Goal: Information Seeking & Learning: Learn about a topic

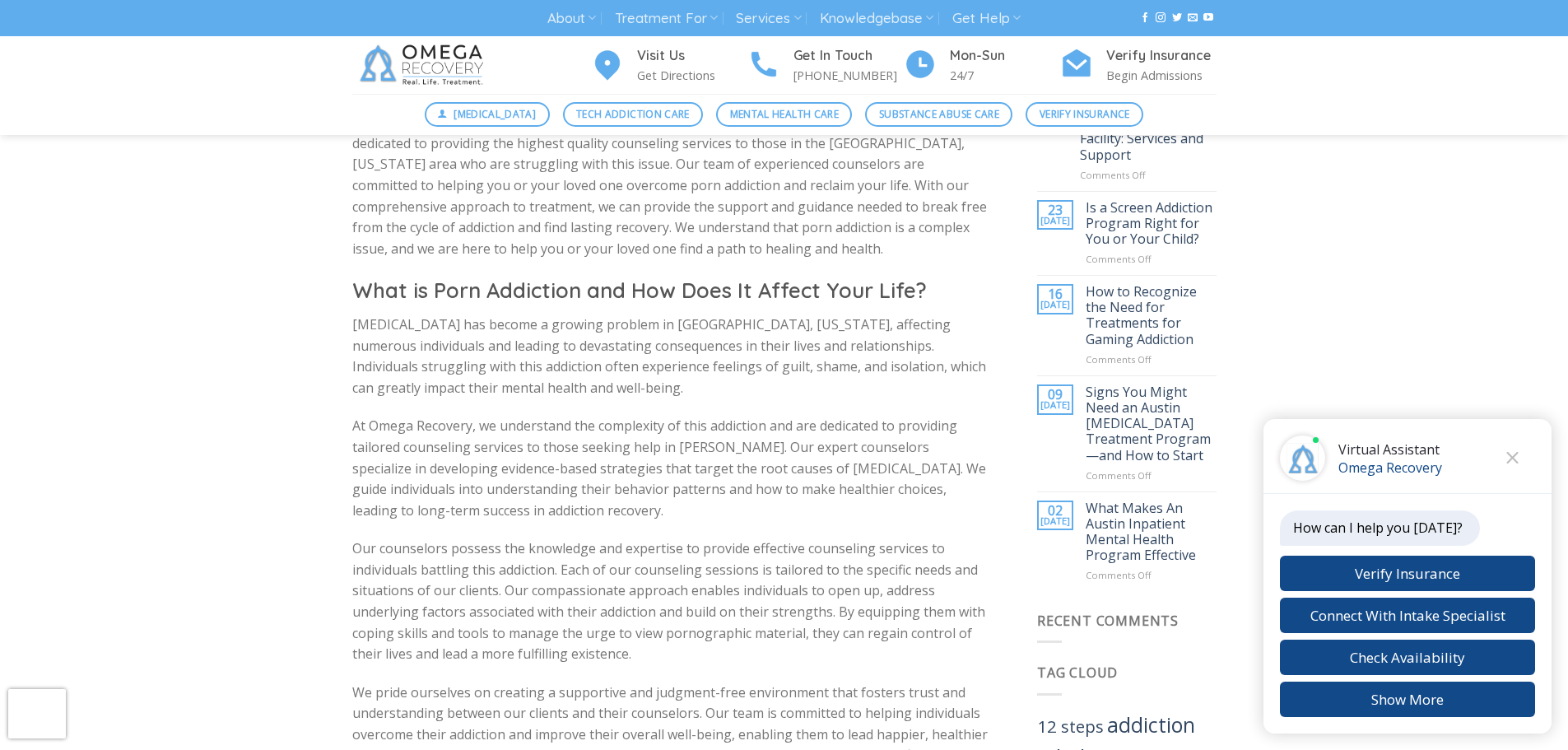
scroll to position [741, 0]
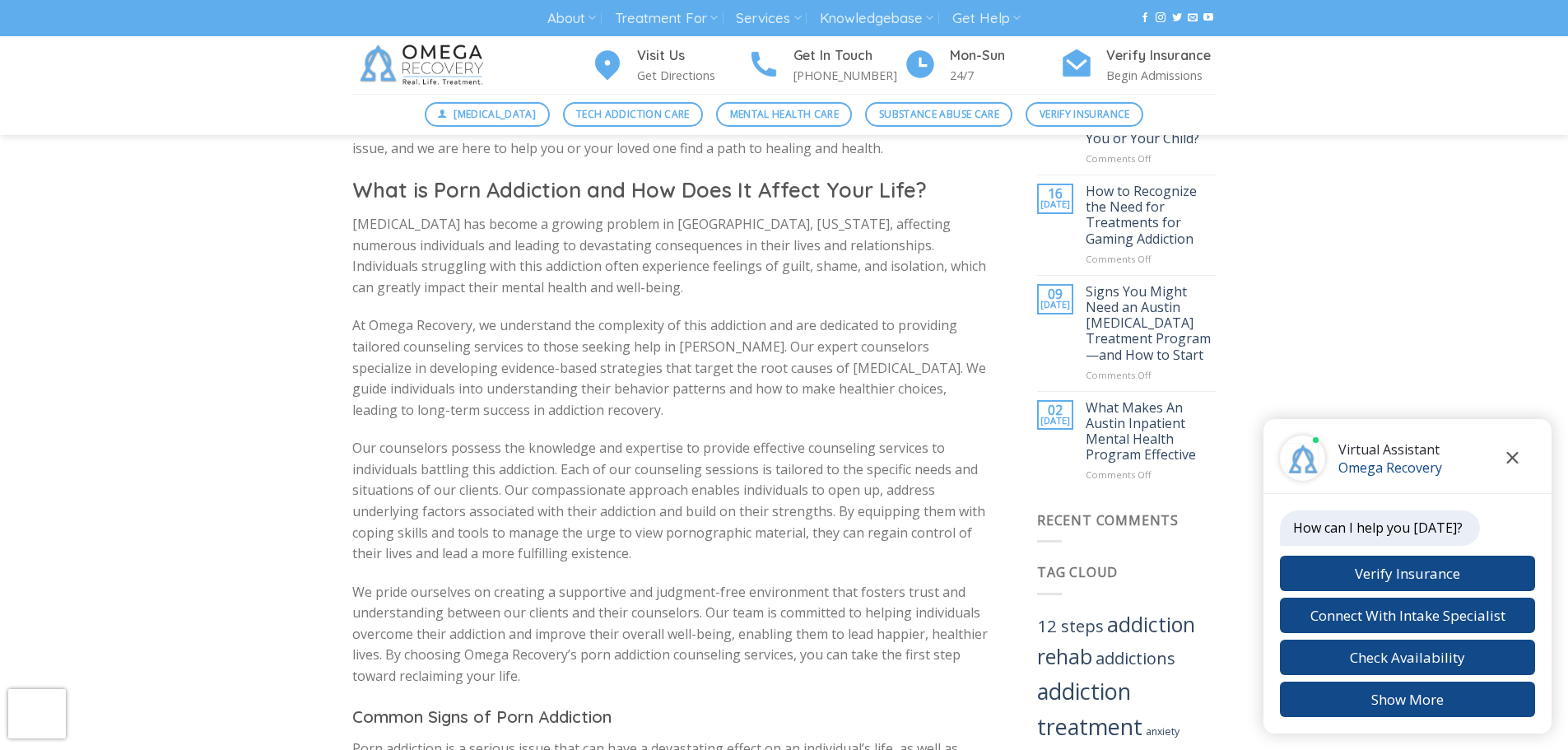
click at [1516, 458] on icon "Close chat" at bounding box center [1512, 457] width 12 height 11
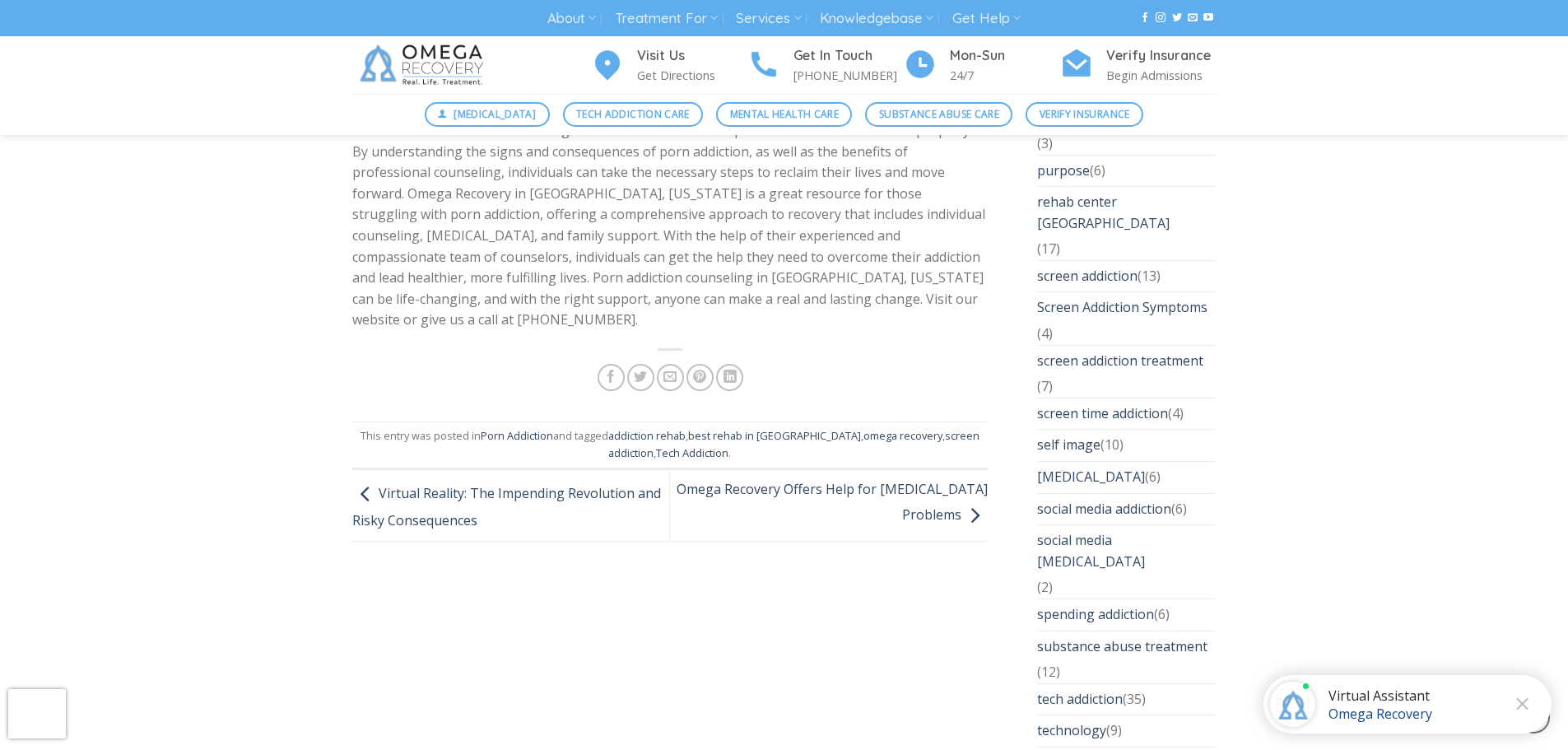
scroll to position [4365, 0]
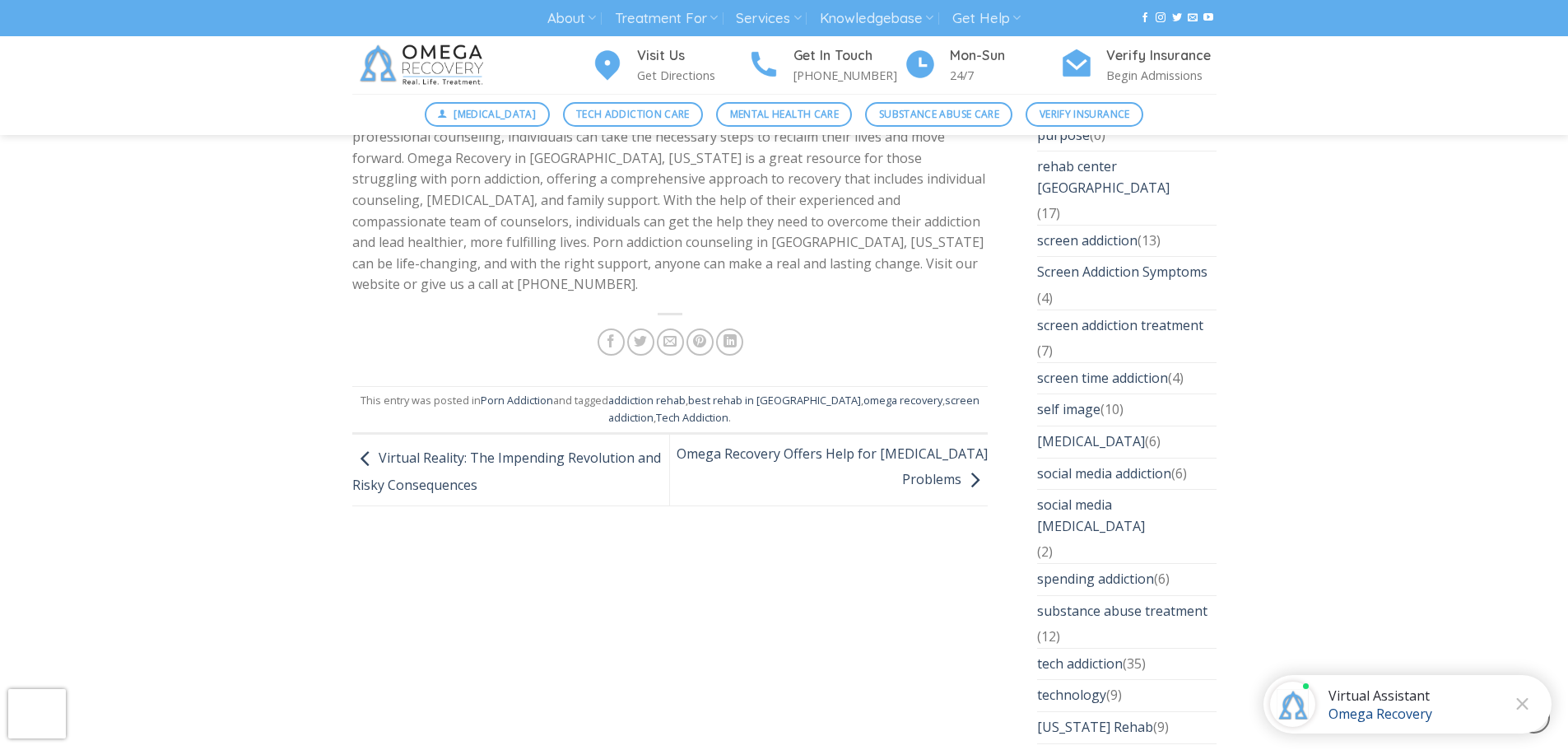
drag, startPoint x: 1376, startPoint y: 380, endPoint x: 1534, endPoint y: 432, distance: 166.3
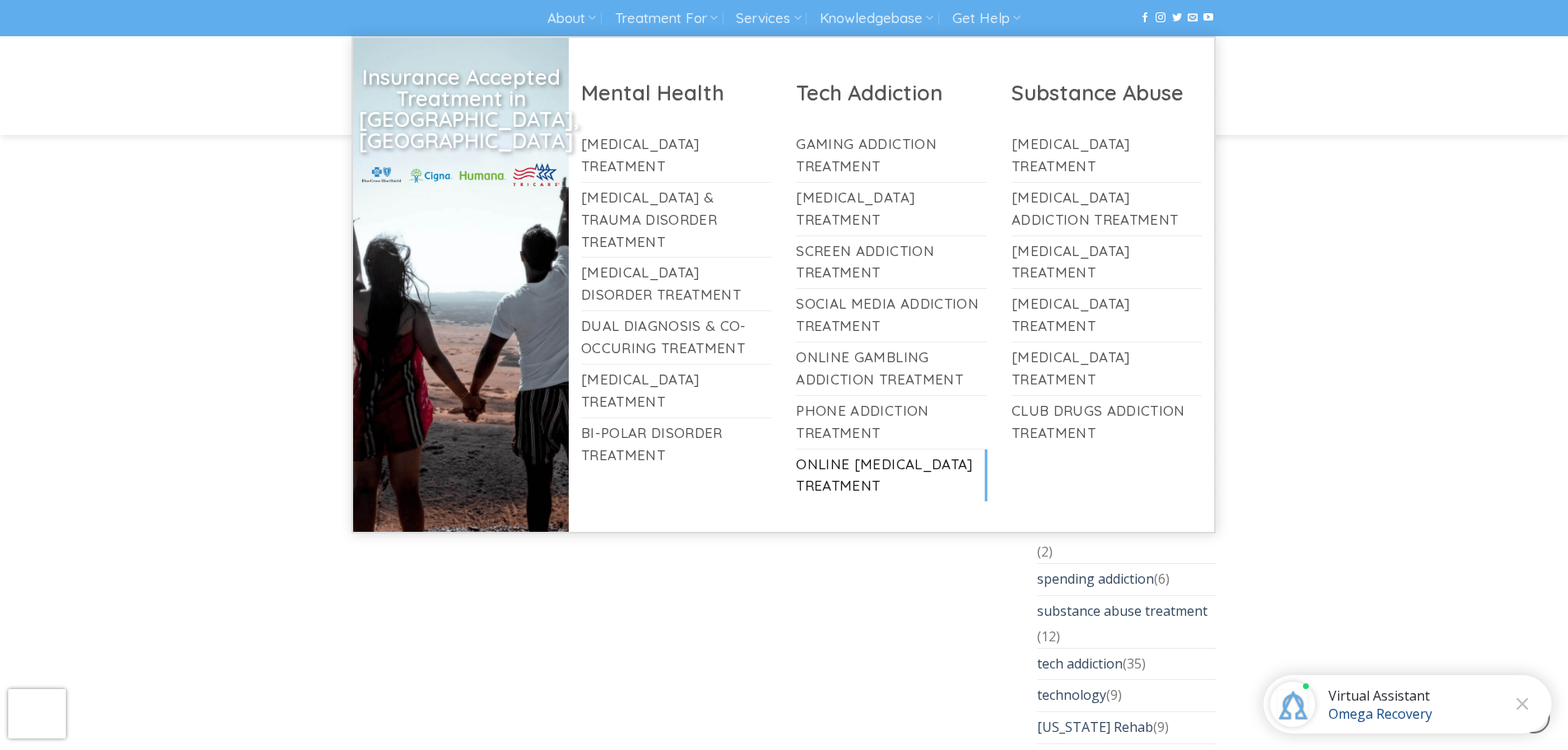
click at [811, 467] on link "Online [MEDICAL_DATA] Treatment" at bounding box center [891, 475] width 191 height 52
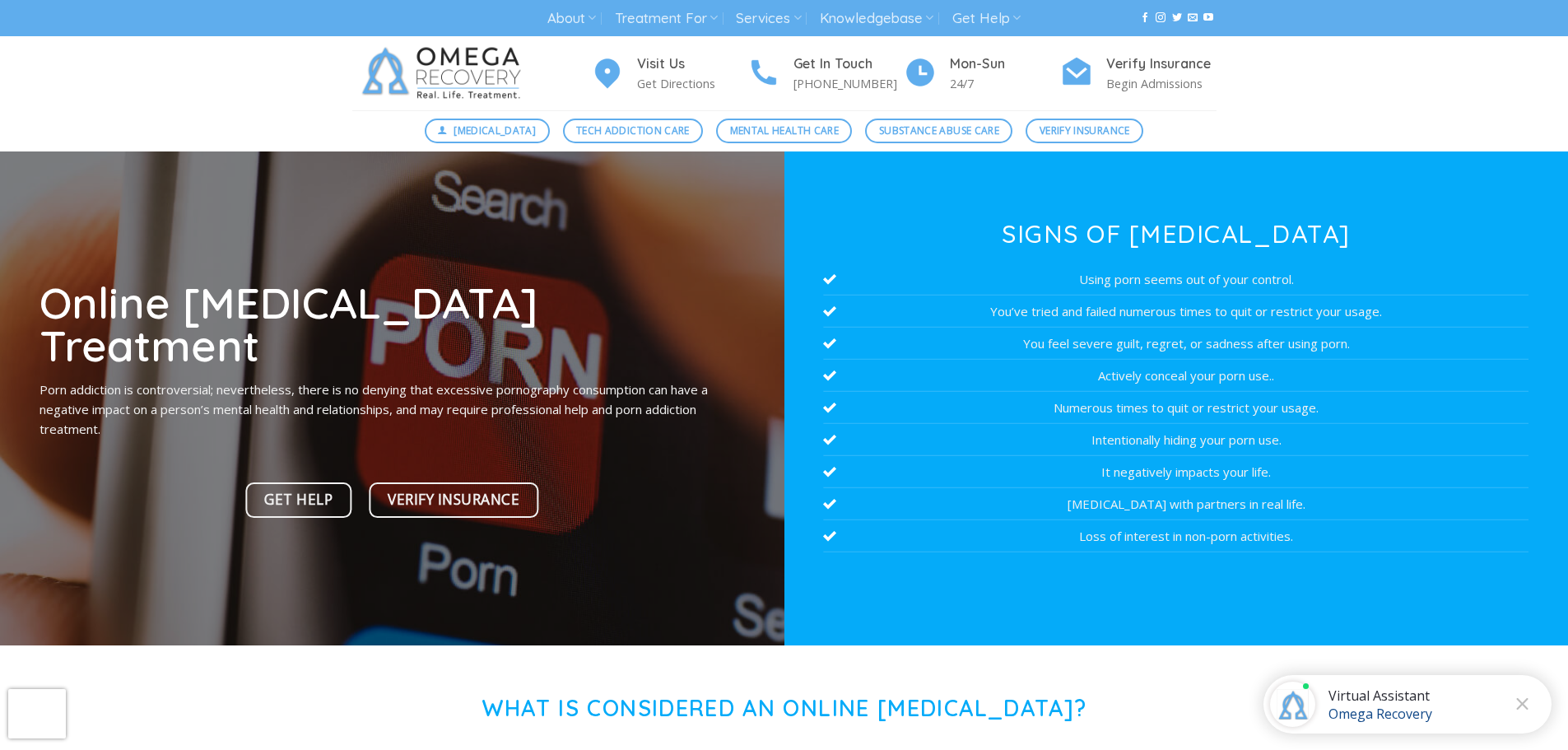
drag, startPoint x: 1295, startPoint y: 489, endPoint x: 1422, endPoint y: 498, distance: 127.3
click at [1421, 498] on ul "Using porn seems out of your control. You’ve tried and failed numerous times to…" at bounding box center [1176, 408] width 706 height 289
click at [1380, 603] on div at bounding box center [1177, 398] width 785 height 494
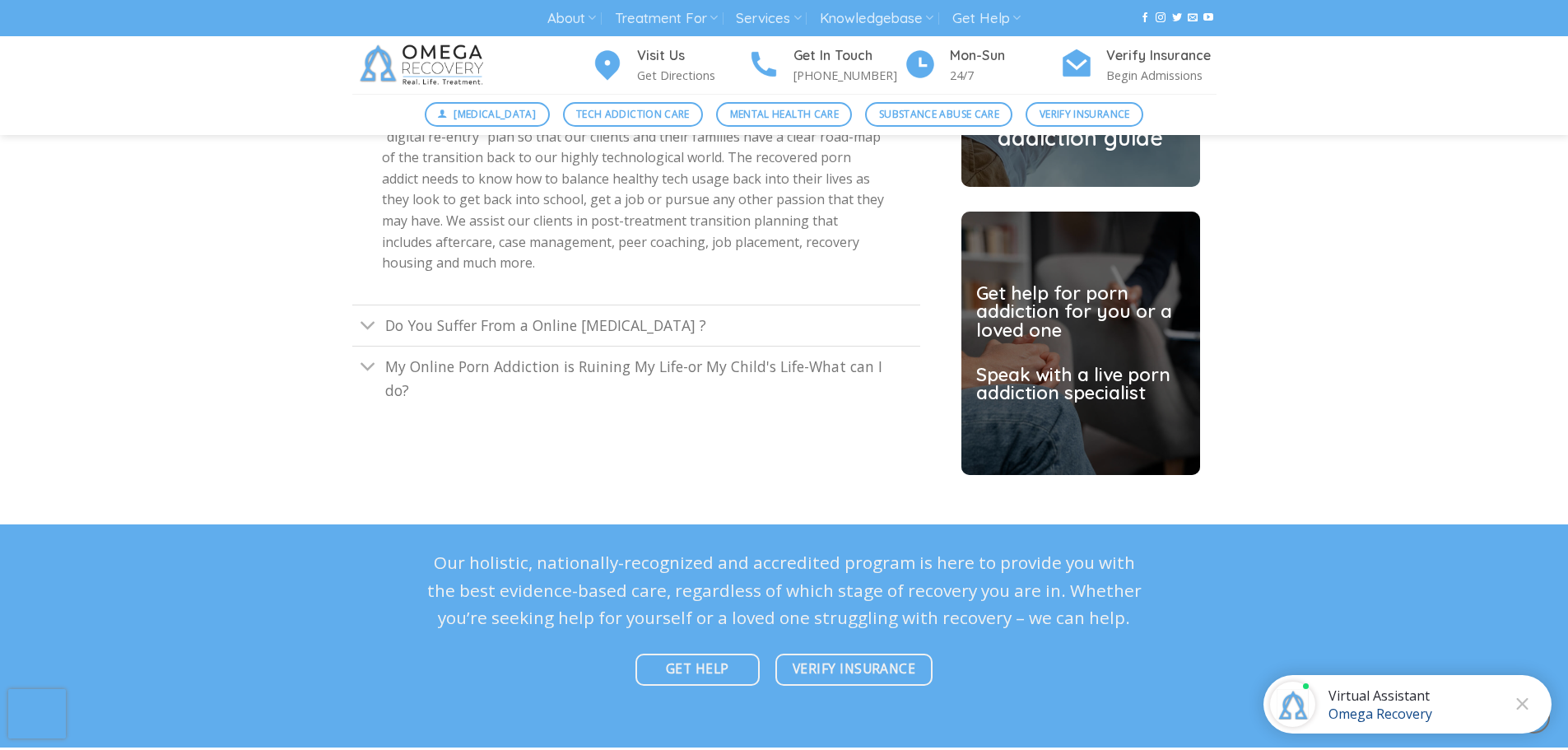
scroll to position [4612, 0]
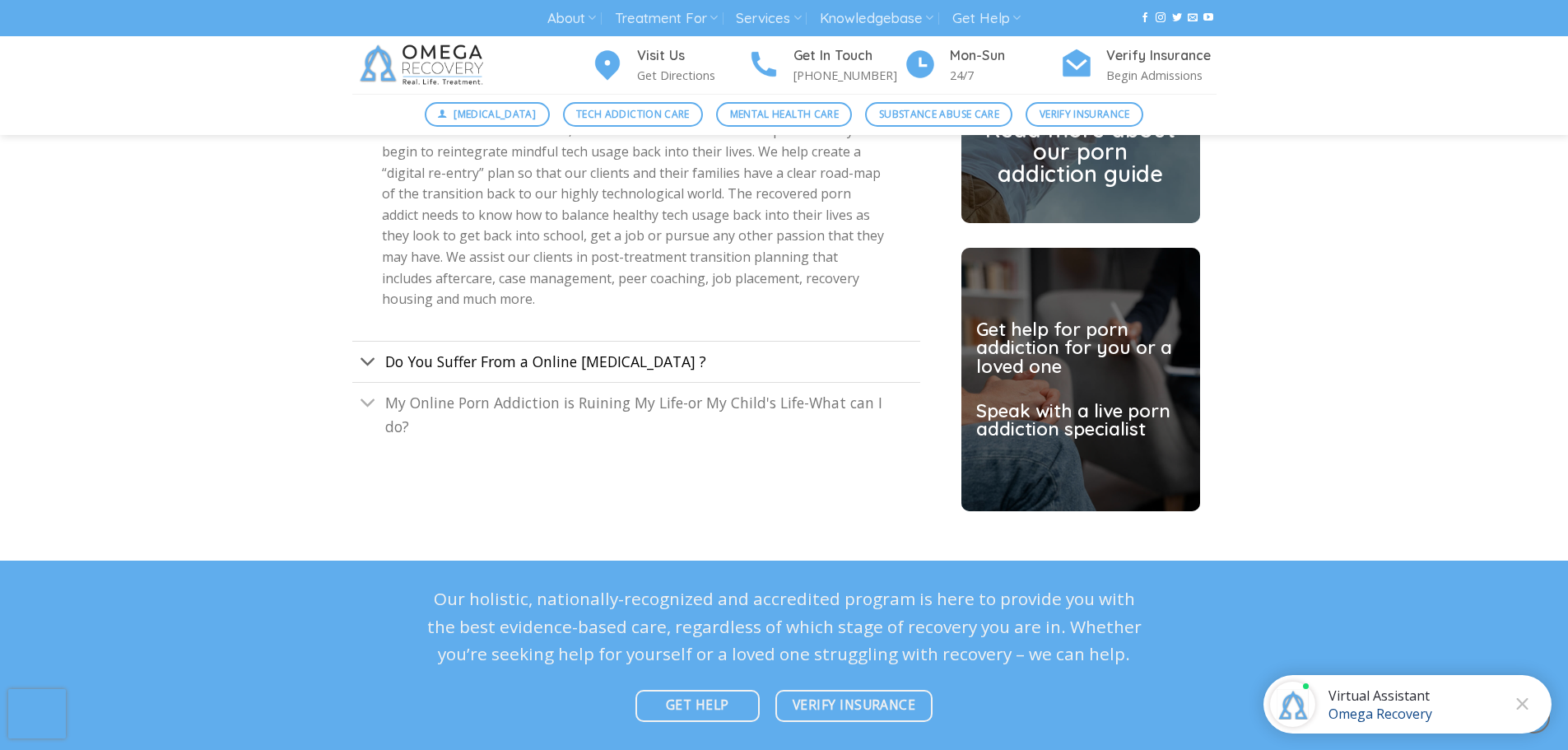
click at [705, 350] on link "Do You Suffer From a Online Pornography Addiction ?" at bounding box center [635, 362] width 568 height 41
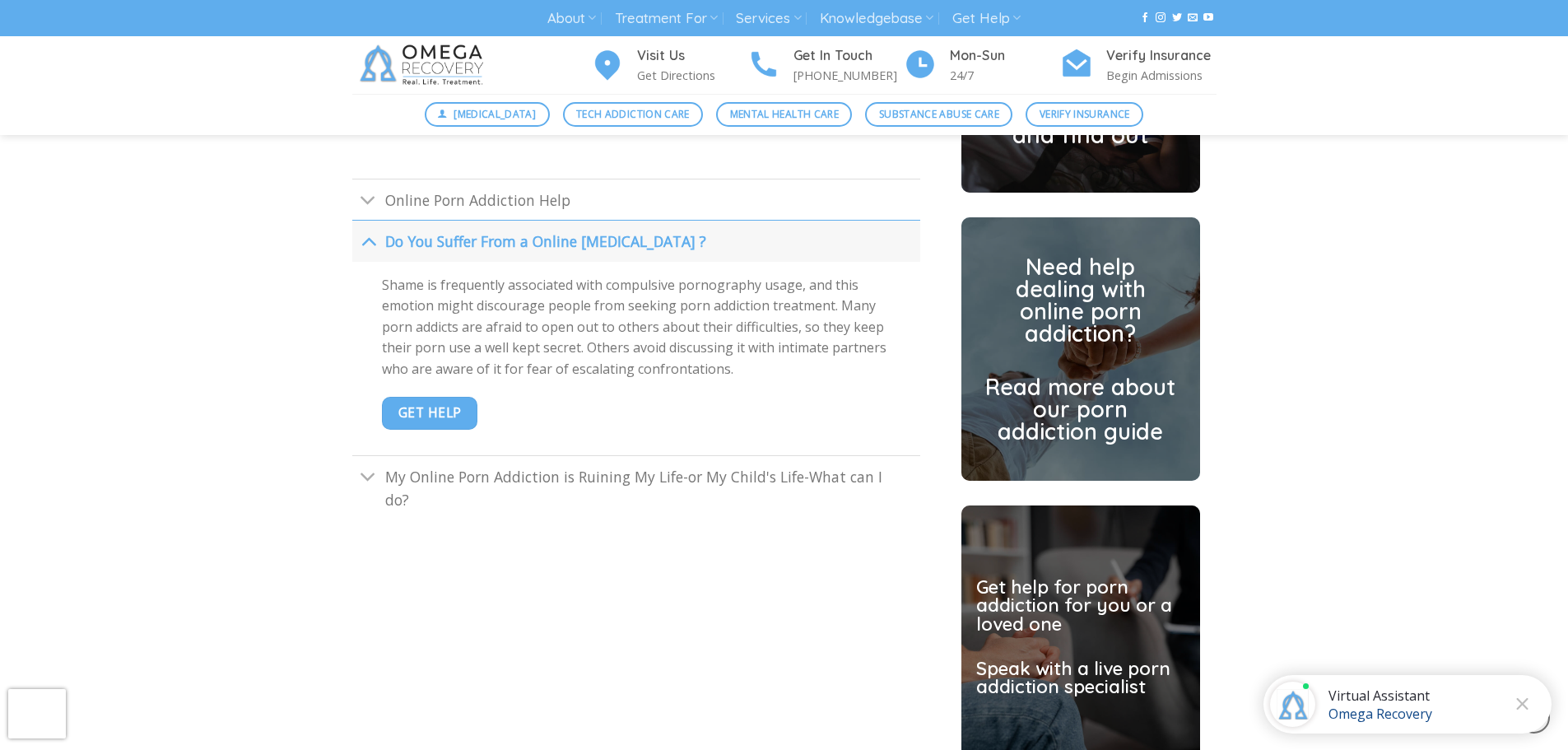
scroll to position [4283, 0]
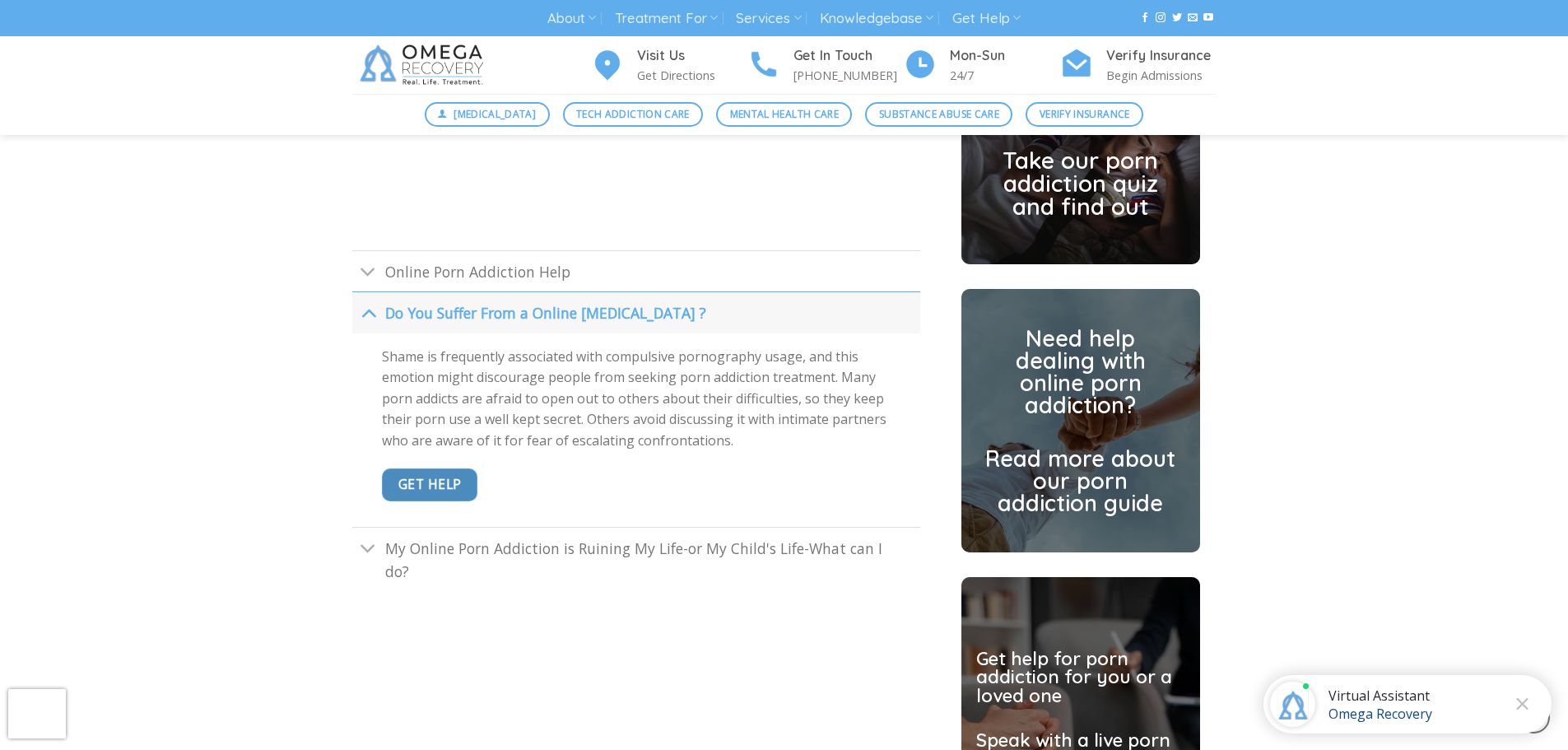
click at [437, 483] on span "Get Help" at bounding box center [430, 485] width 64 height 21
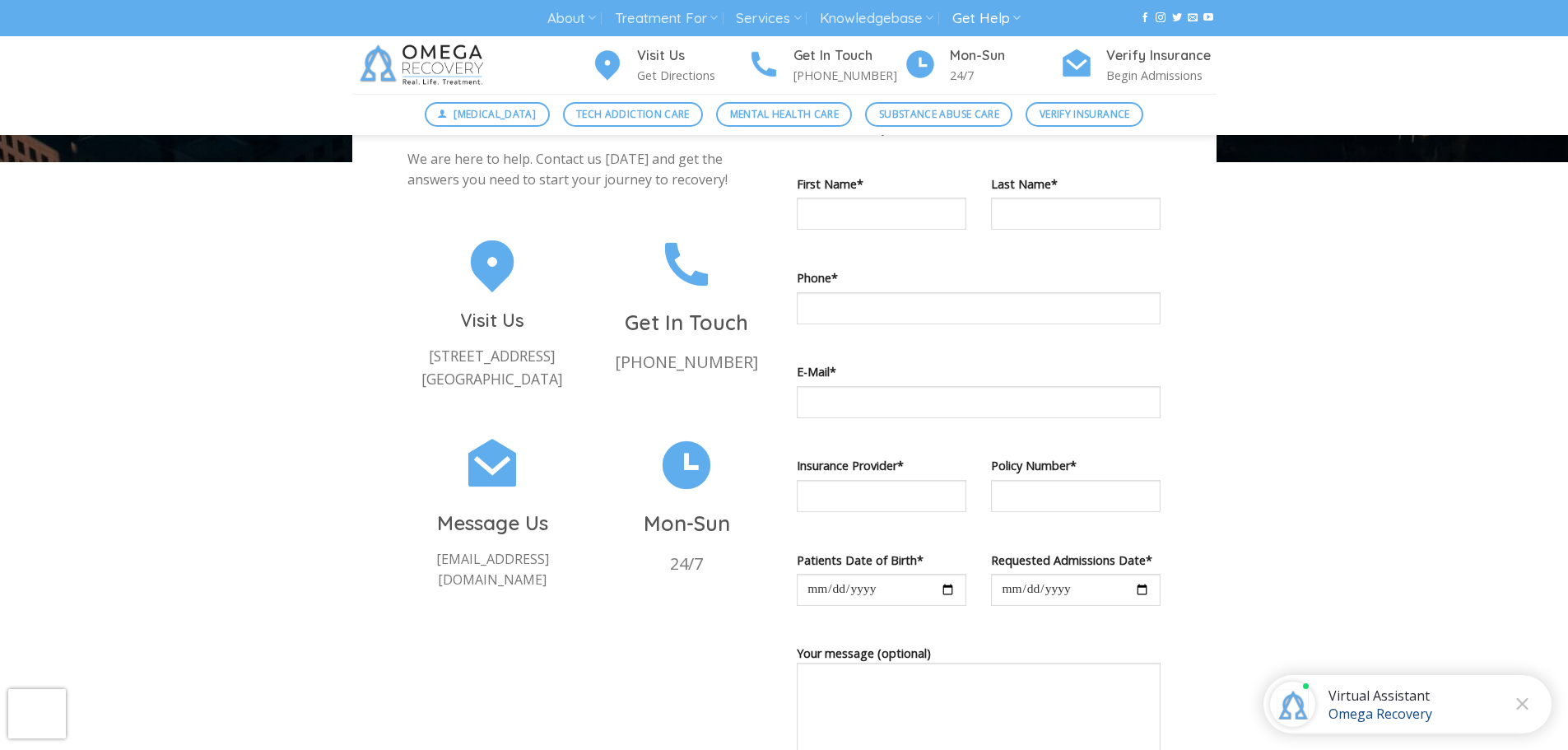
scroll to position [576, 0]
